Goal: Task Accomplishment & Management: Use online tool/utility

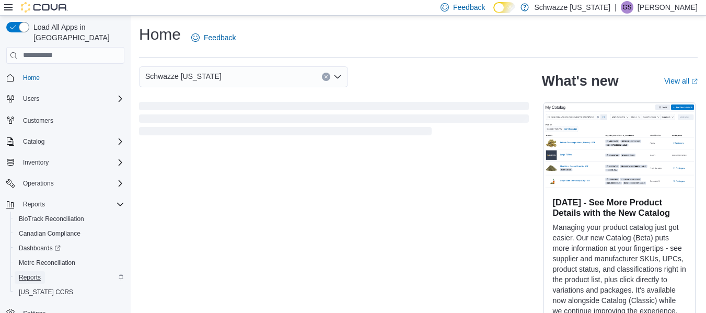
drag, startPoint x: 26, startPoint y: 263, endPoint x: 32, endPoint y: 263, distance: 5.8
click at [27, 273] on span "Reports" at bounding box center [30, 277] width 22 height 8
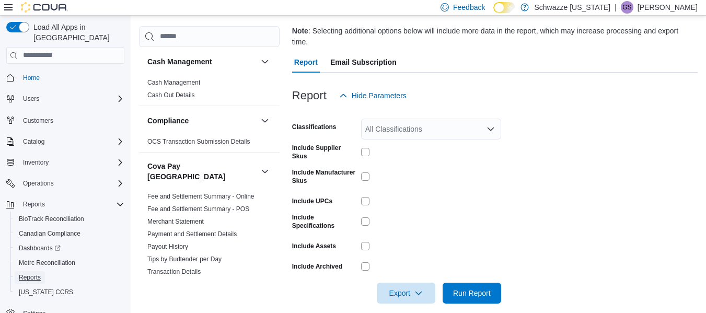
scroll to position [92, 0]
click at [390, 282] on span "Export" at bounding box center [406, 292] width 46 height 21
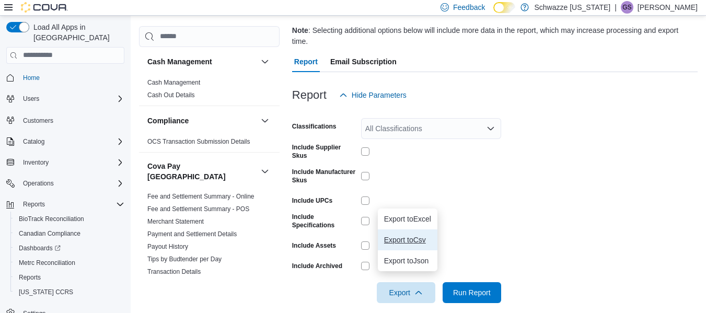
click at [404, 240] on span "Export to Csv" at bounding box center [407, 240] width 47 height 8
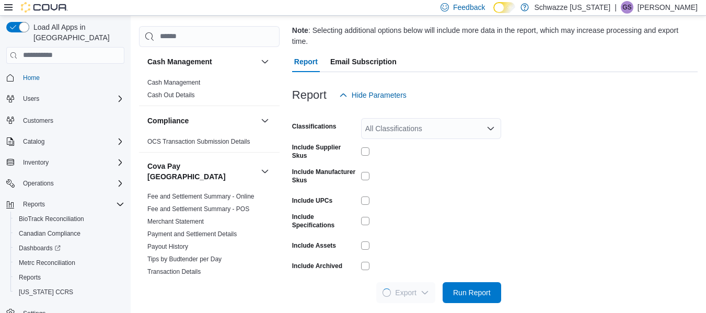
scroll to position [0, 0]
